Goal: Complete application form

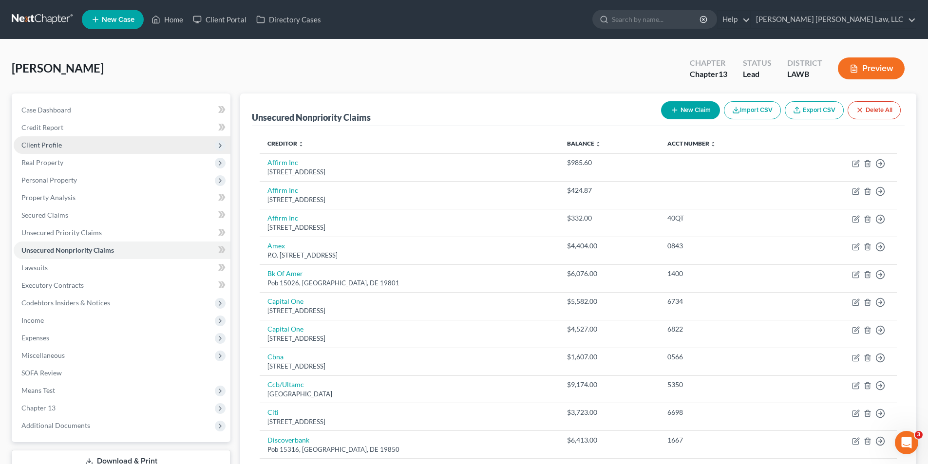
click at [51, 145] on span "Client Profile" at bounding box center [41, 145] width 40 height 8
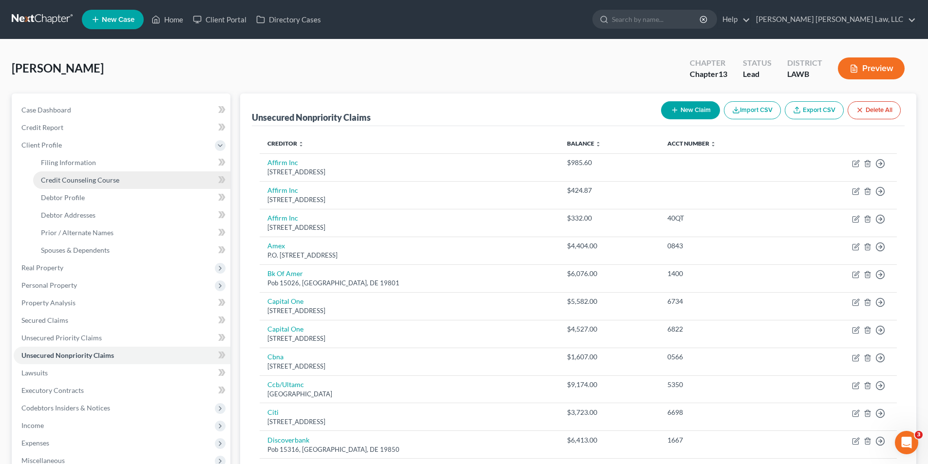
click at [78, 182] on span "Credit Counseling Course" at bounding box center [80, 180] width 78 height 8
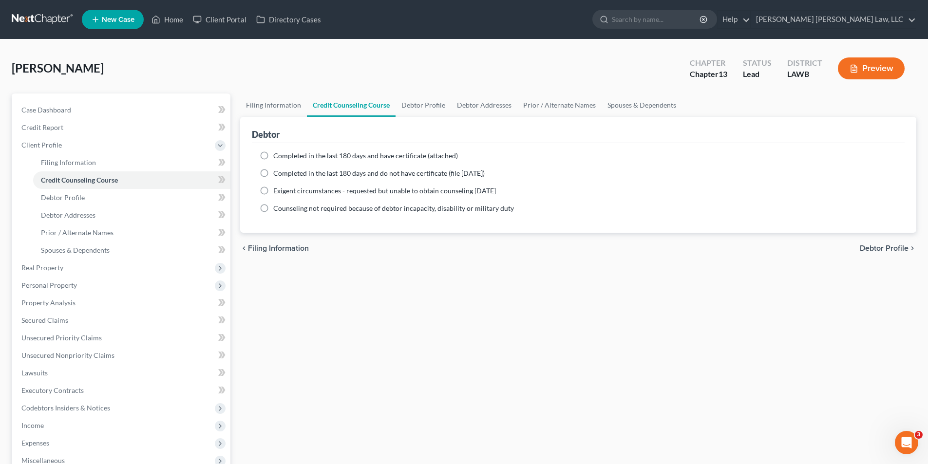
click at [273, 172] on label "Completed in the last 180 days and do not have certificate (file [DATE])" at bounding box center [378, 174] width 211 height 10
click at [277, 172] on input "Completed in the last 180 days and do not have certificate (file [DATE])" at bounding box center [280, 172] width 6 height 6
radio input "true"
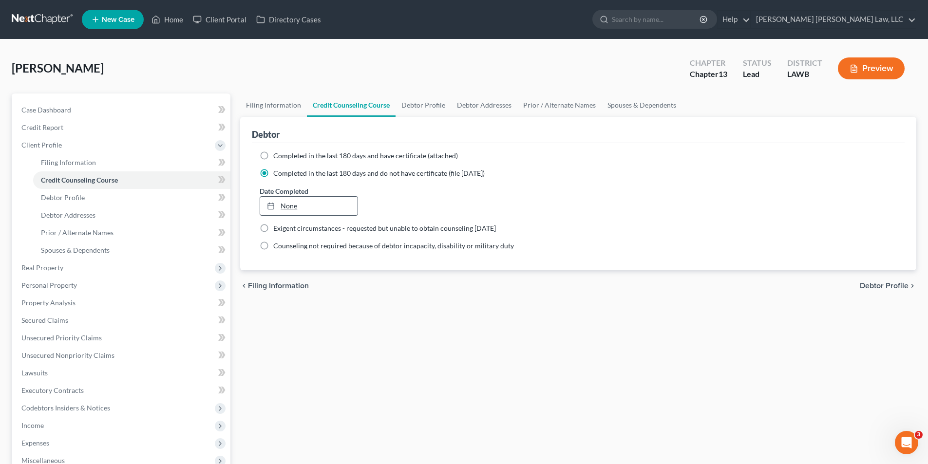
click at [279, 211] on link "None" at bounding box center [308, 206] width 97 height 19
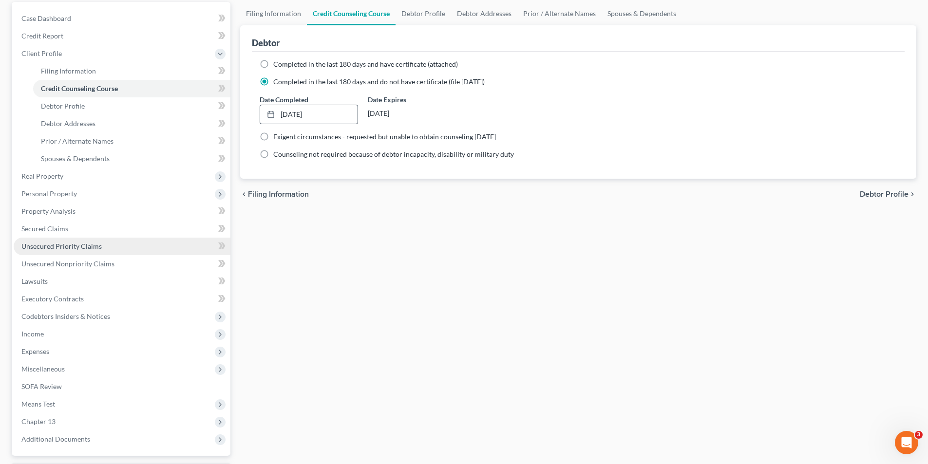
scroll to position [176, 0]
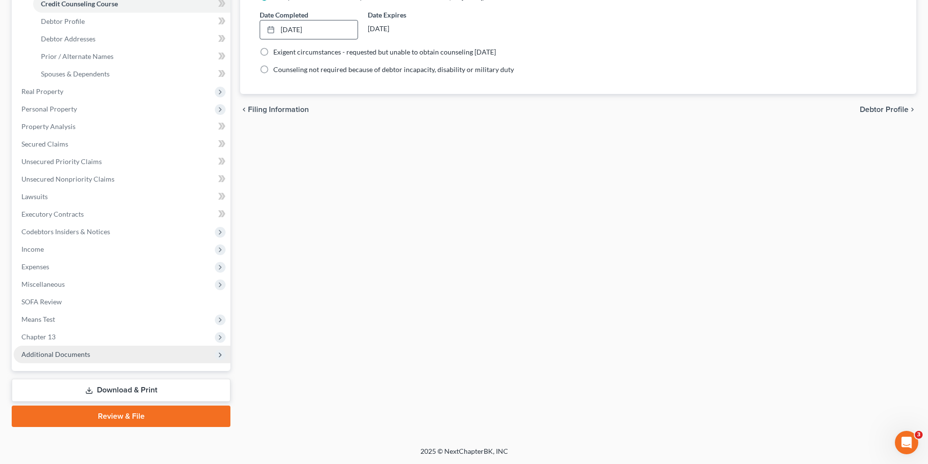
click at [54, 354] on span "Additional Documents" at bounding box center [55, 354] width 69 height 8
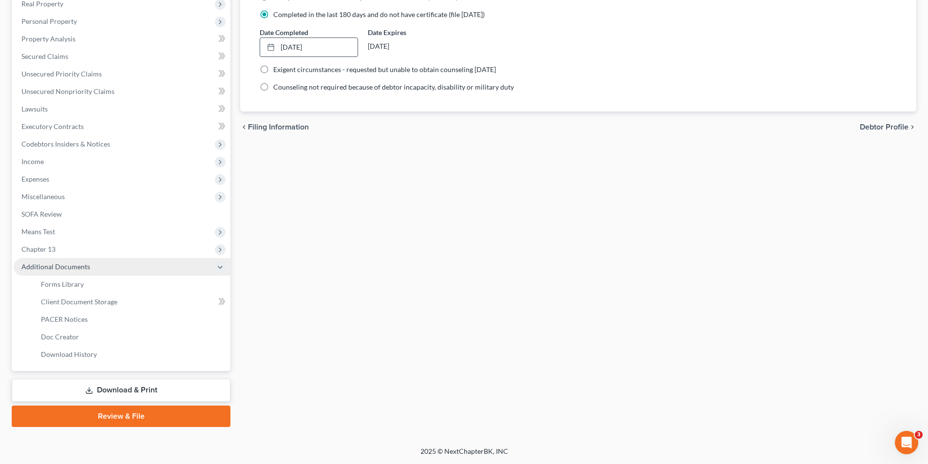
scroll to position [159, 0]
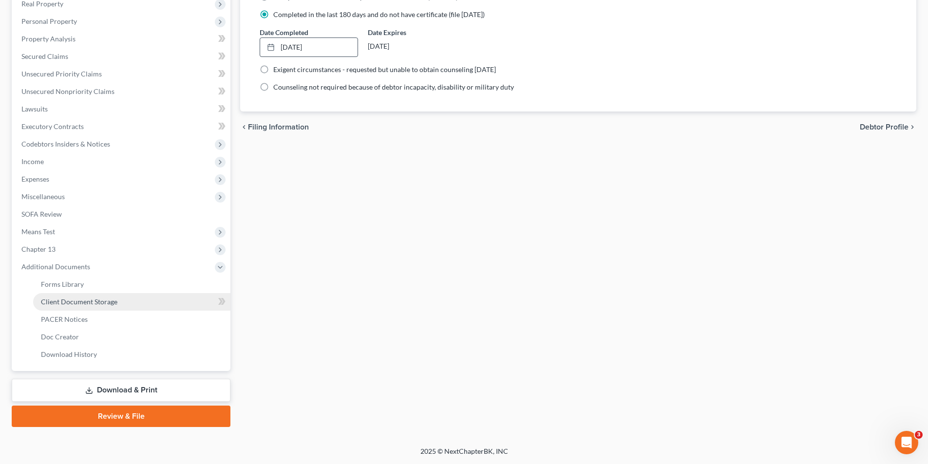
click at [60, 304] on span "Client Document Storage" at bounding box center [79, 302] width 76 height 8
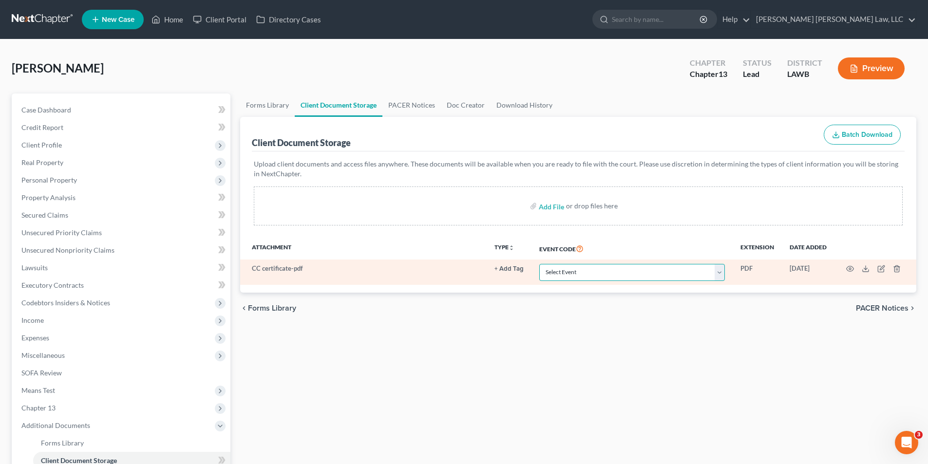
click at [562, 276] on select "Select Event 20 Largest Unsecured Creditors Amended Creditor Matrix (Fee) Amend…" at bounding box center [632, 272] width 186 height 17
select select "9"
click at [539, 264] on select "Select Event 20 Largest Unsecured Creditors Amended Creditor Matrix (Fee) Amend…" at bounding box center [632, 272] width 186 height 17
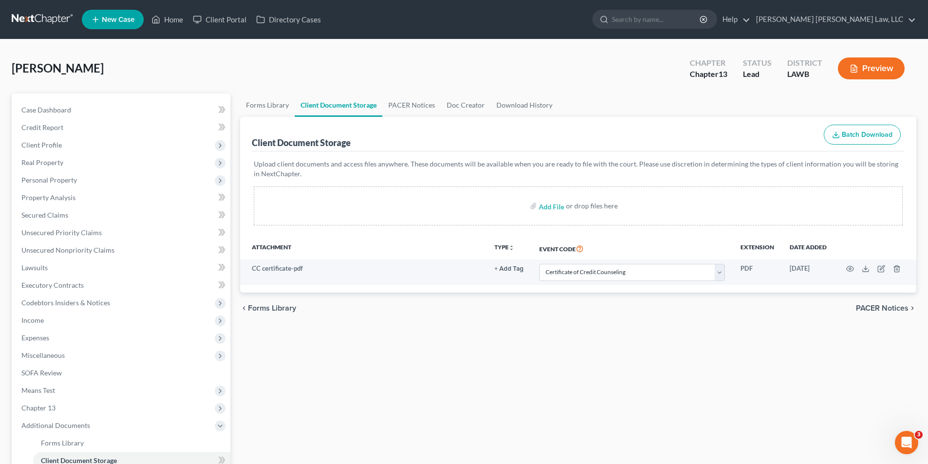
select select "9"
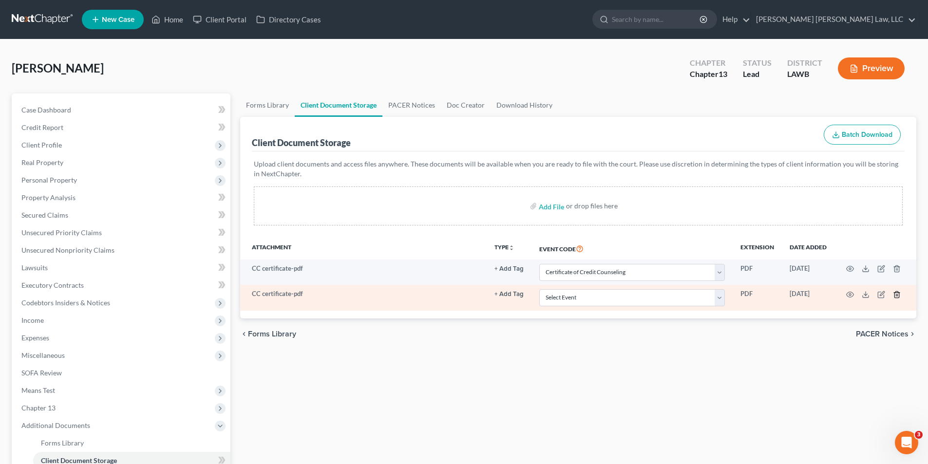
click at [897, 294] on line "button" at bounding box center [897, 295] width 0 height 2
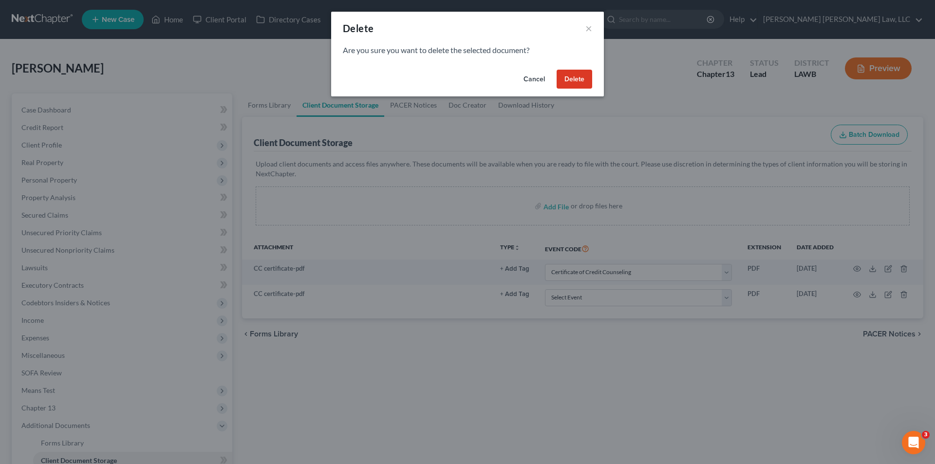
click at [574, 82] on button "Delete" at bounding box center [575, 79] width 36 height 19
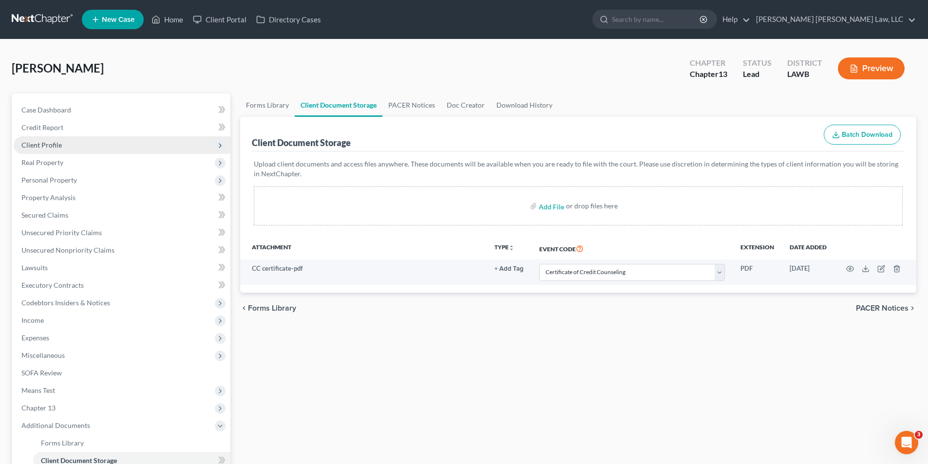
click at [49, 151] on span "Client Profile" at bounding box center [122, 145] width 217 height 18
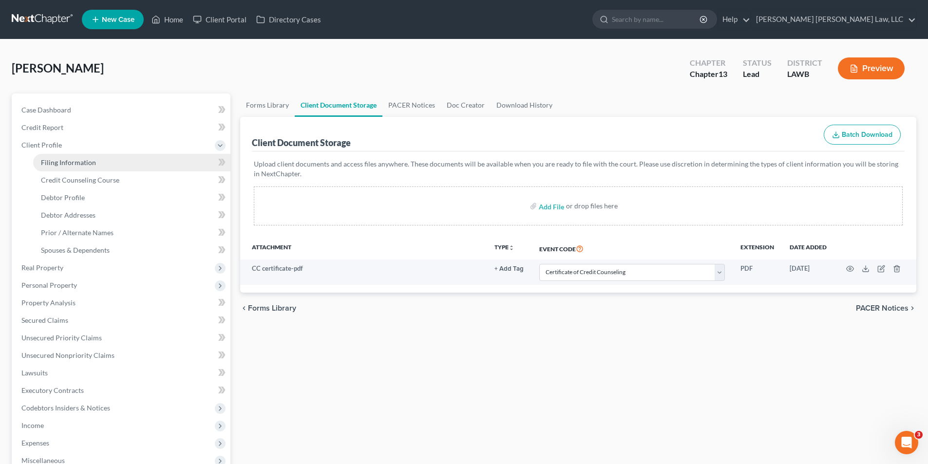
click at [62, 157] on link "Filing Information" at bounding box center [131, 163] width 197 height 18
select select "1"
select select "0"
select select "3"
select select "19"
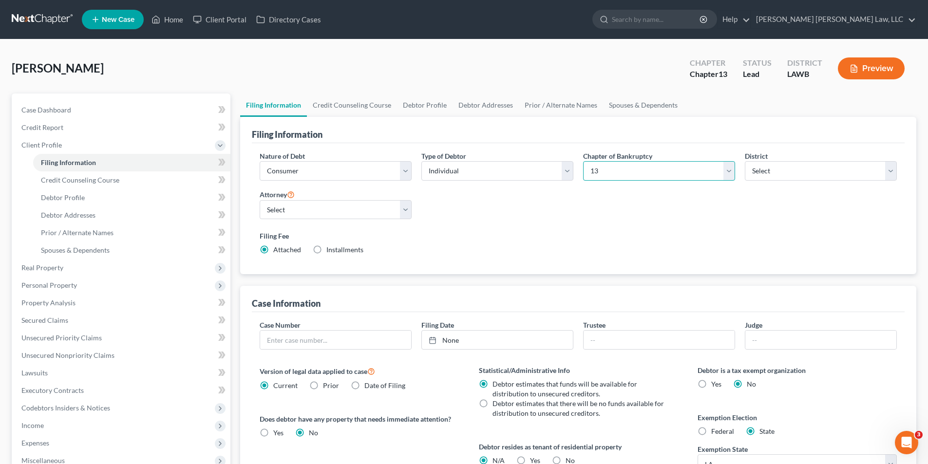
drag, startPoint x: 657, startPoint y: 171, endPoint x: 634, endPoint y: 176, distance: 23.4
click at [657, 171] on select "Select 7 11 12 13" at bounding box center [659, 170] width 152 height 19
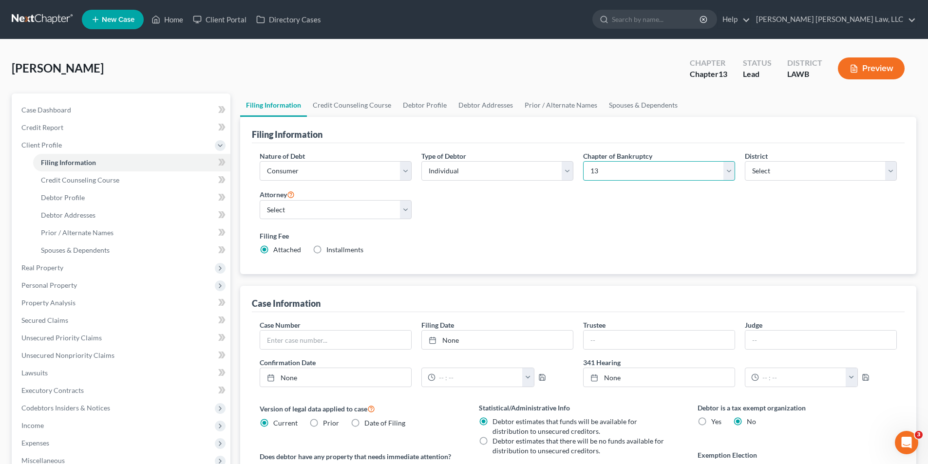
select select "0"
click at [583, 161] on select "Select 7 11 12 13" at bounding box center [659, 170] width 152 height 19
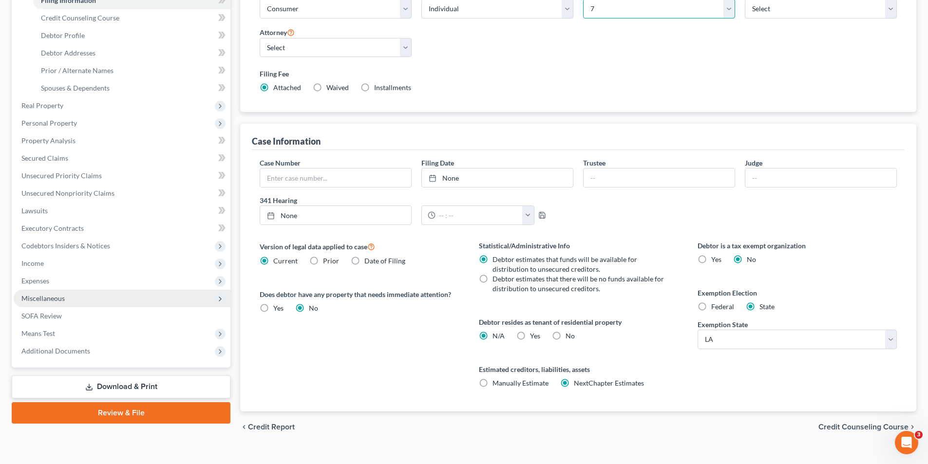
scroll to position [178, 0]
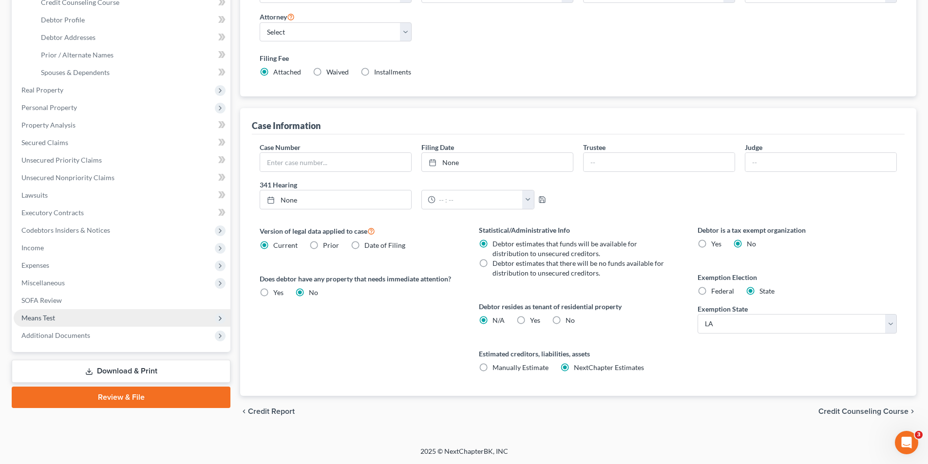
click at [40, 313] on span "Means Test" at bounding box center [122, 318] width 217 height 18
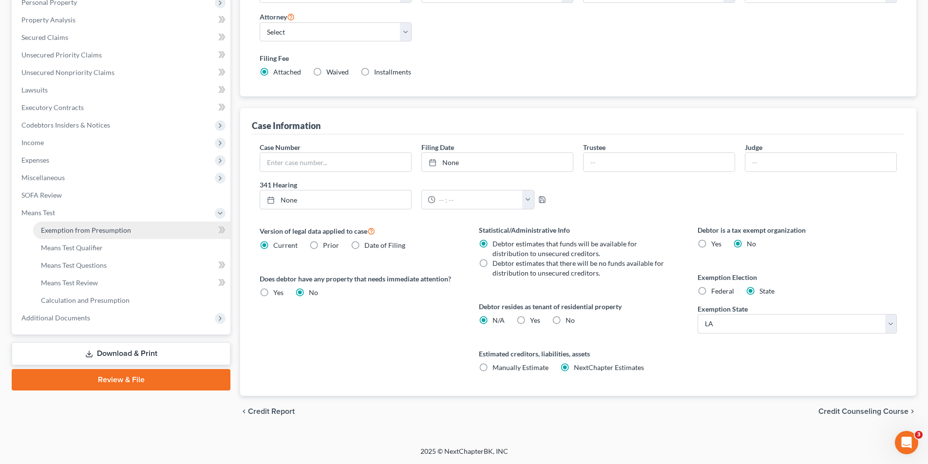
click at [80, 231] on span "Exemption from Presumption" at bounding box center [86, 230] width 90 height 8
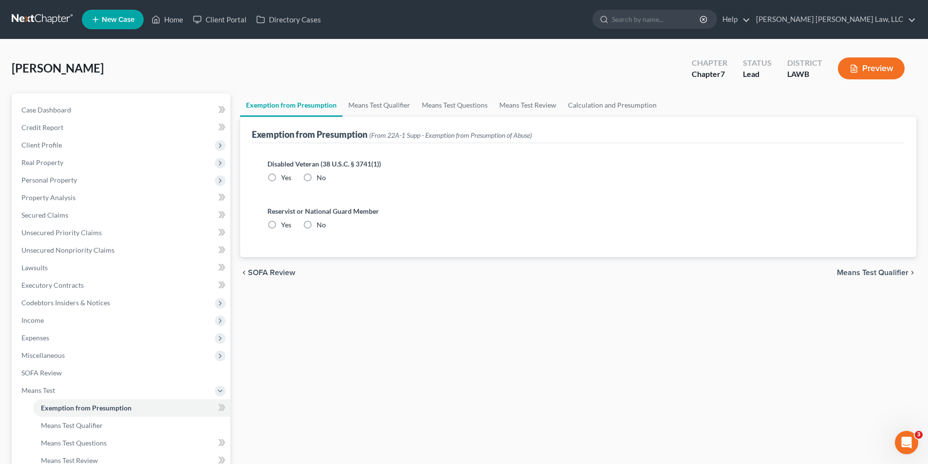
drag, startPoint x: 307, startPoint y: 177, endPoint x: 305, endPoint y: 226, distance: 48.3
click at [317, 177] on label "No" at bounding box center [321, 178] width 9 height 10
click at [321, 177] on input "No" at bounding box center [324, 176] width 6 height 6
radio input "true"
click at [317, 226] on label "No" at bounding box center [321, 225] width 9 height 10
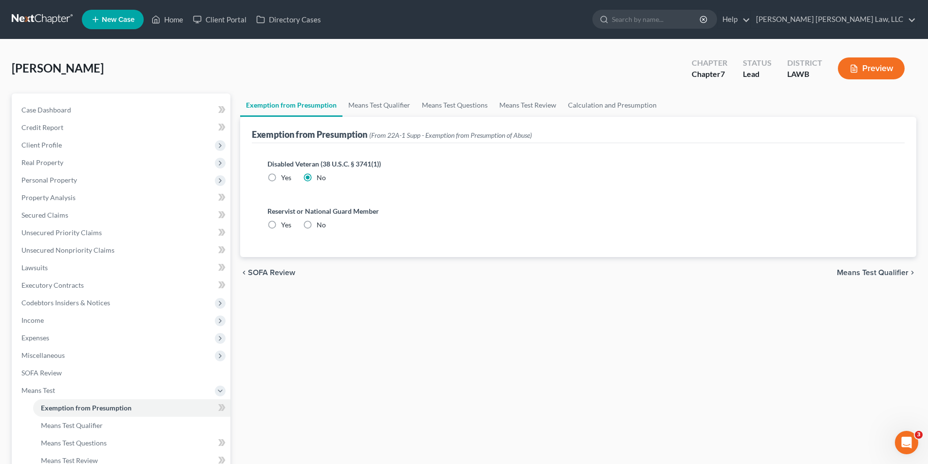
click at [321, 226] on input "No" at bounding box center [324, 223] width 6 height 6
radio input "true"
click at [371, 105] on link "Means Test Qualifier" at bounding box center [379, 105] width 74 height 23
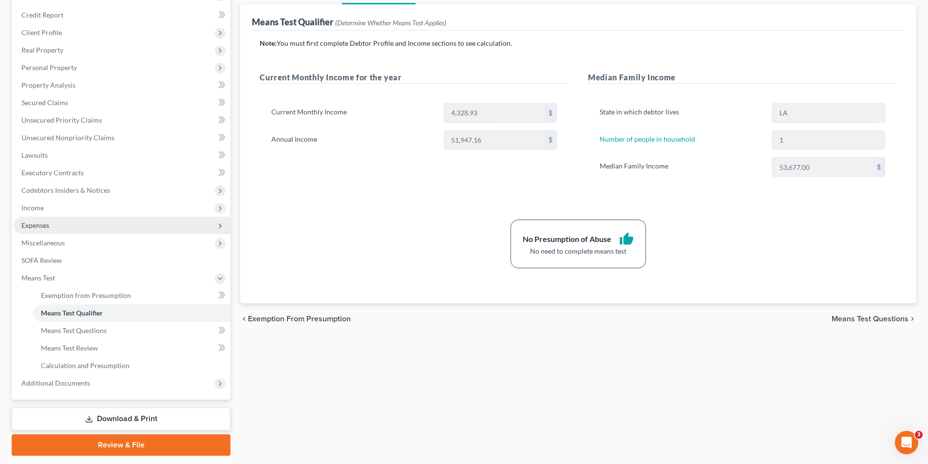
scroll to position [141, 0]
